Goal: Task Accomplishment & Management: Manage account settings

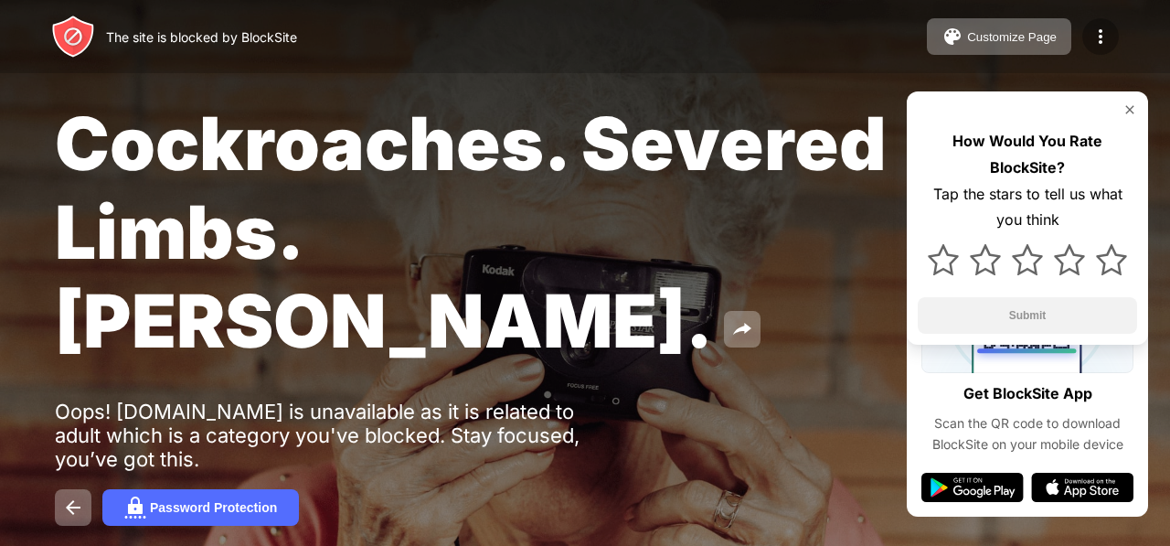
click at [1099, 26] on img at bounding box center [1101, 37] width 22 height 22
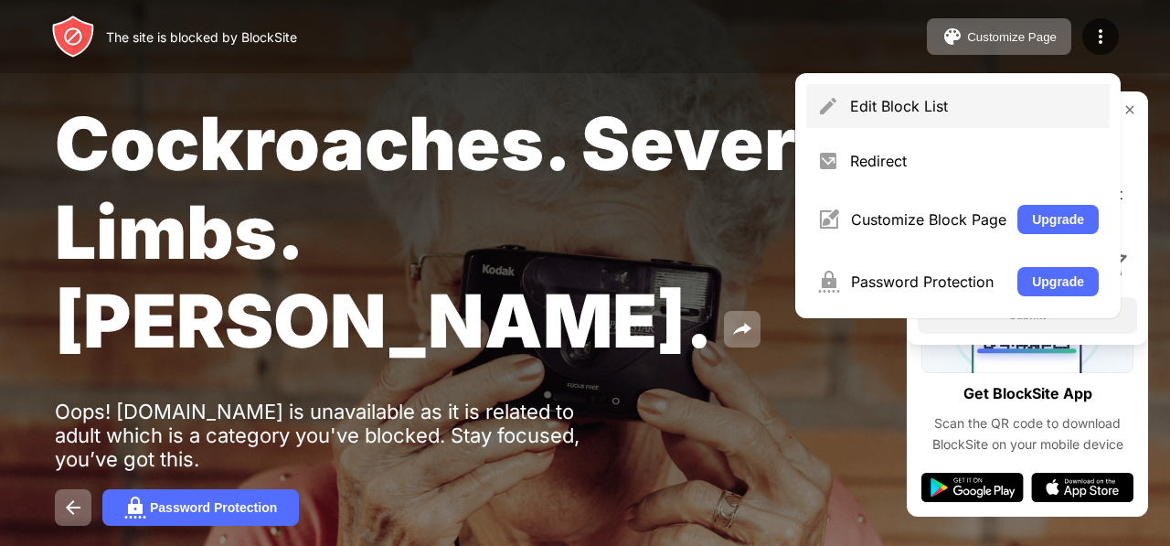
click at [1008, 103] on div "Edit Block List" at bounding box center [974, 106] width 249 height 18
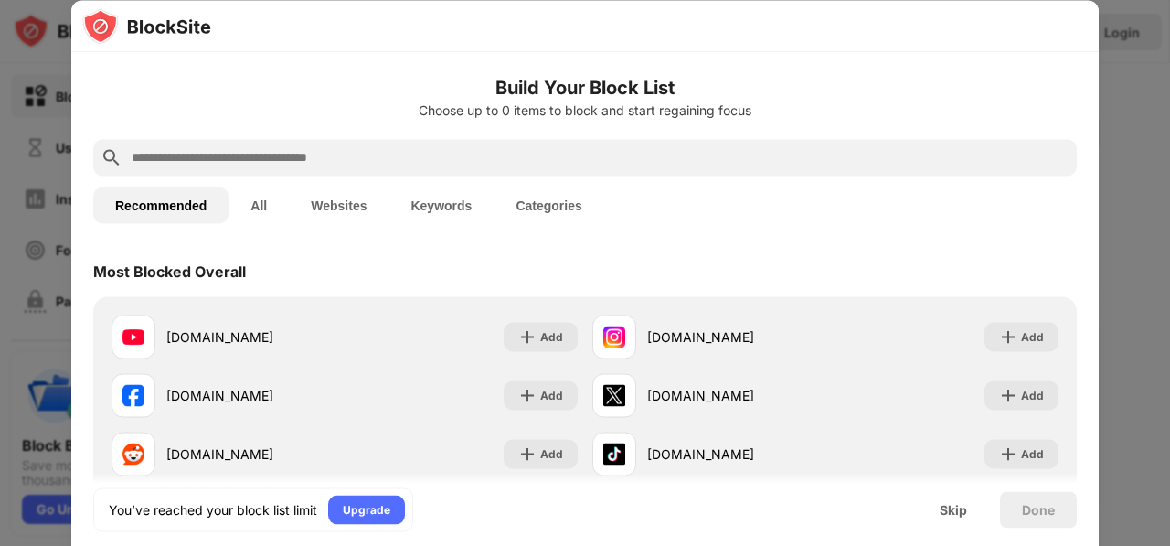
click at [0, 180] on div at bounding box center [585, 273] width 1170 height 546
click at [0, 138] on div at bounding box center [585, 273] width 1170 height 546
click at [964, 511] on div "Skip" at bounding box center [953, 509] width 27 height 15
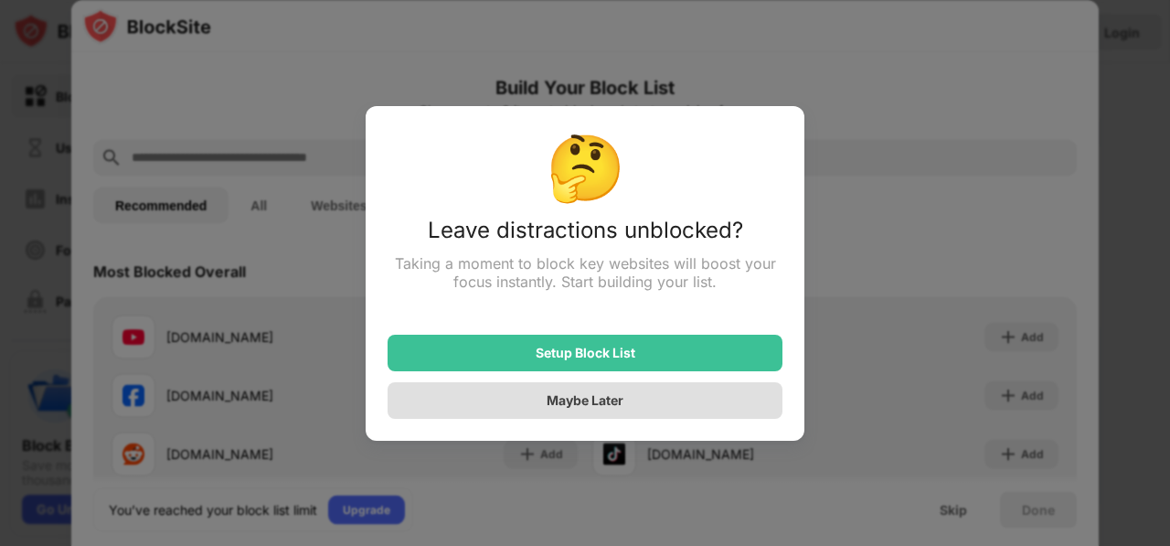
click at [648, 408] on div "Maybe Later" at bounding box center [585, 400] width 395 height 37
